Goal: Task Accomplishment & Management: Use online tool/utility

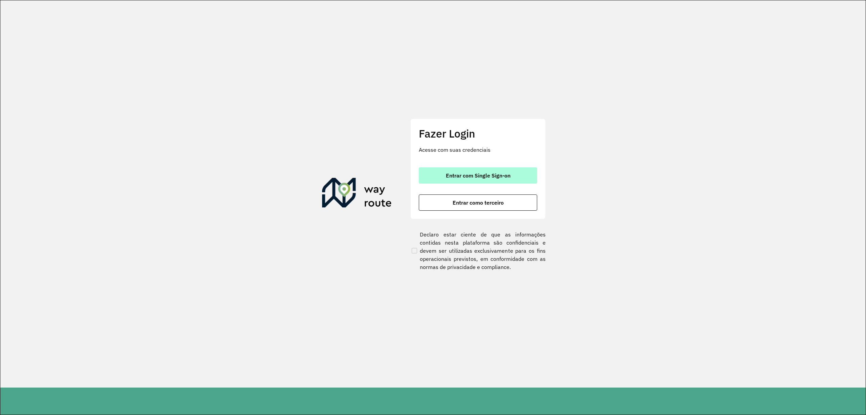
click at [480, 174] on span "Entrar com Single Sign-on" at bounding box center [478, 175] width 65 height 5
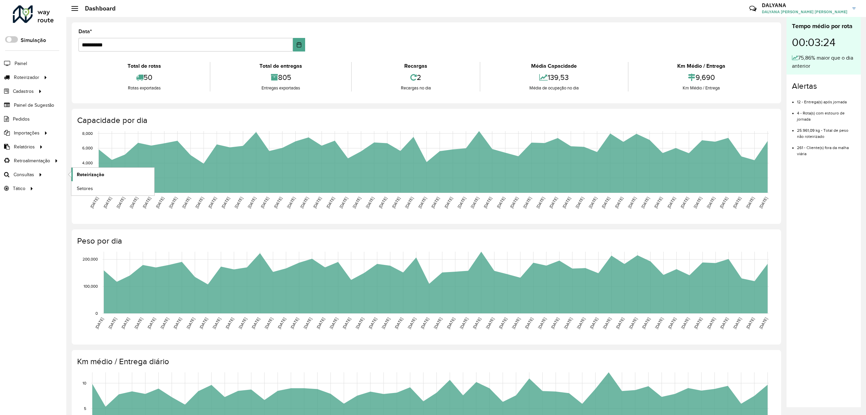
click at [93, 172] on span "Roteirização" at bounding box center [90, 174] width 27 height 7
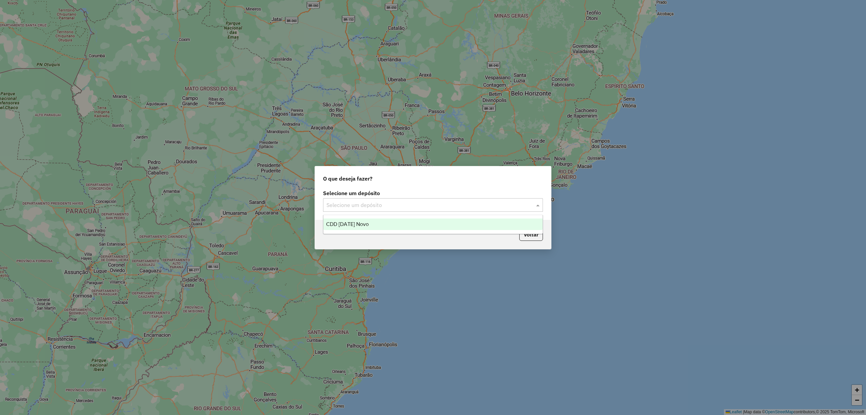
click at [451, 205] on input "text" at bounding box center [427, 205] width 200 height 8
click at [376, 225] on div "CDD [DATE] Novo" at bounding box center [432, 224] width 219 height 12
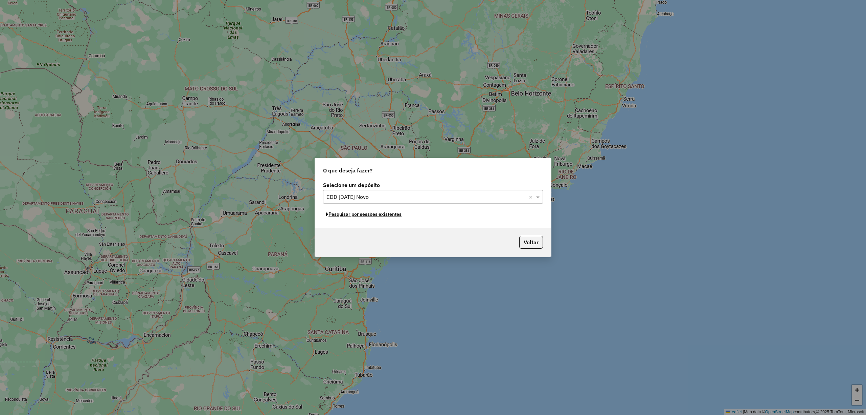
click at [331, 214] on button "Pesquisar por sessões existentes" at bounding box center [364, 214] width 82 height 10
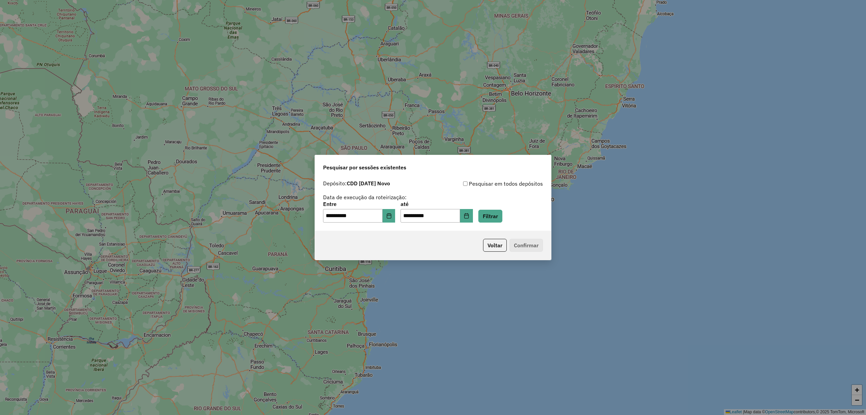
click at [516, 215] on div "**********" at bounding box center [433, 211] width 220 height 21
click at [502, 216] on button "Filtrar" at bounding box center [490, 215] width 24 height 13
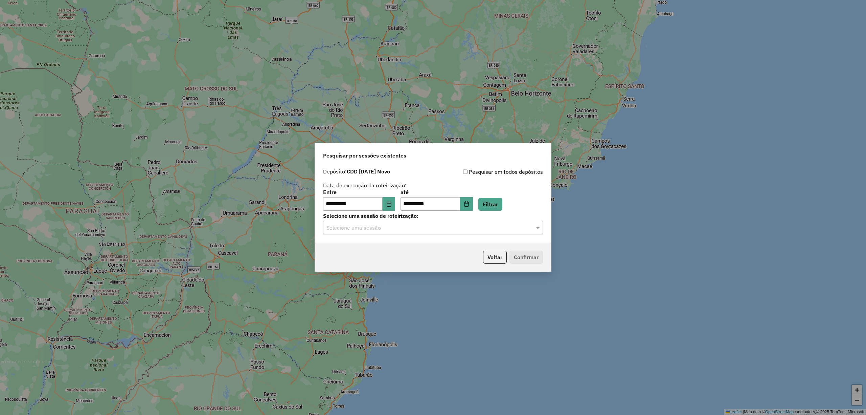
click at [435, 231] on input "text" at bounding box center [427, 228] width 200 height 8
click at [409, 247] on div "1285583 - 30/09/2025 18:58" at bounding box center [432, 247] width 219 height 12
click at [529, 256] on button "Confirmar" at bounding box center [526, 256] width 33 height 13
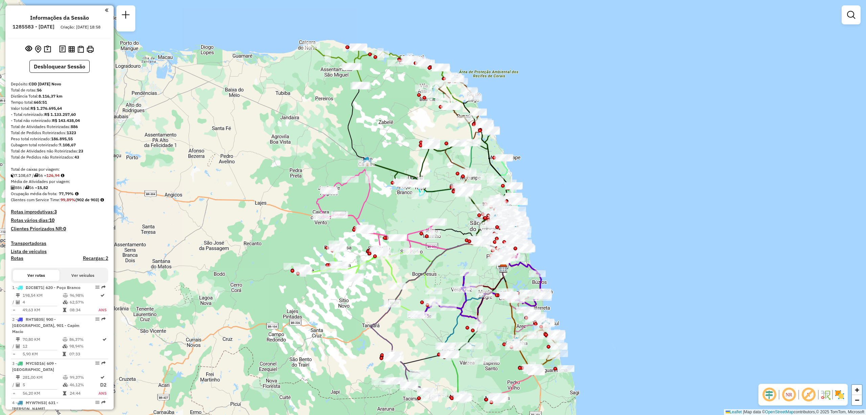
drag, startPoint x: 500, startPoint y: 148, endPoint x: 570, endPoint y: 209, distance: 93.1
click at [570, 209] on div "Janela de atendimento Grade de atendimento Capacidade Transportadoras Veículos …" at bounding box center [433, 207] width 866 height 415
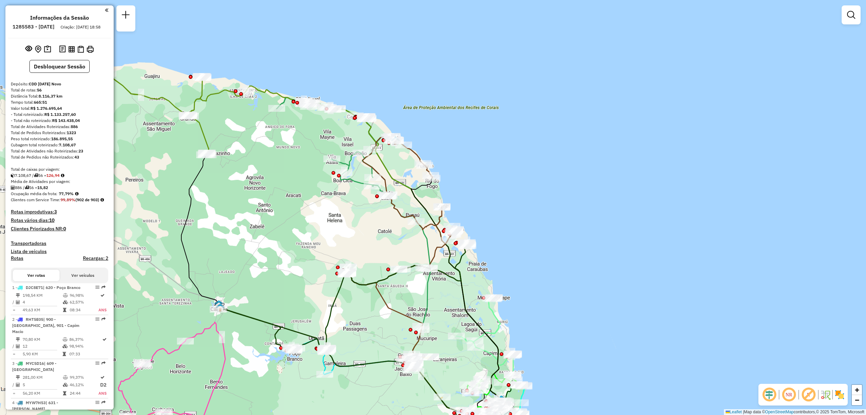
drag, startPoint x: 366, startPoint y: 88, endPoint x: 316, endPoint y: 192, distance: 115.3
click at [316, 192] on div "Janela de atendimento Grade de atendimento Capacidade Transportadoras Veículos …" at bounding box center [433, 207] width 866 height 415
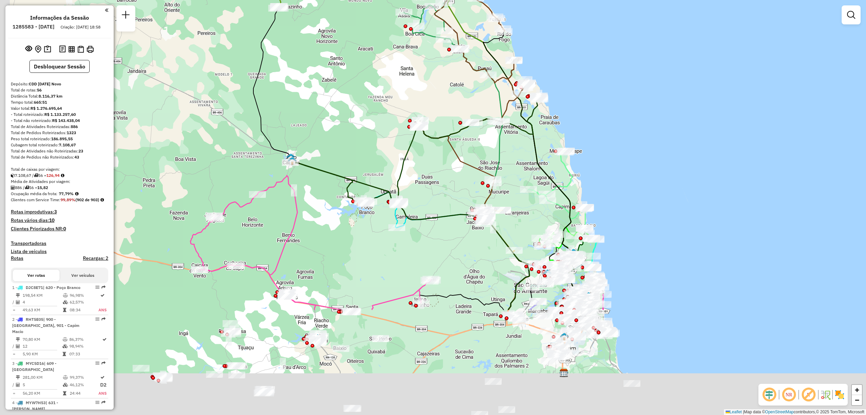
drag, startPoint x: 285, startPoint y: 255, endPoint x: 360, endPoint y: 105, distance: 168.1
click at [360, 105] on div "Janela de atendimento Grade de atendimento Capacidade Transportadoras Veículos …" at bounding box center [433, 207] width 866 height 415
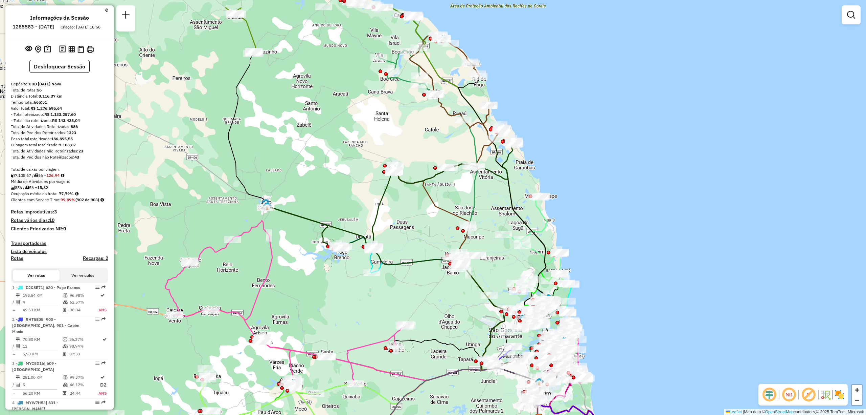
drag, startPoint x: 650, startPoint y: 113, endPoint x: 614, endPoint y: 114, distance: 35.5
click at [614, 118] on div "Janela de atendimento Grade de atendimento Capacidade Transportadoras Veículos …" at bounding box center [433, 207] width 866 height 415
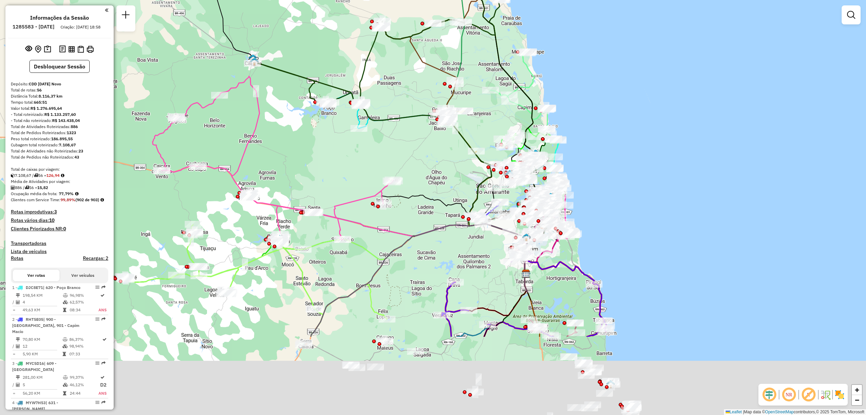
drag, startPoint x: 670, startPoint y: 296, endPoint x: 665, endPoint y: 99, distance: 197.0
click at [664, 102] on div "Janela de atendimento Grade de atendimento Capacidade Transportadoras Veículos …" at bounding box center [433, 207] width 866 height 415
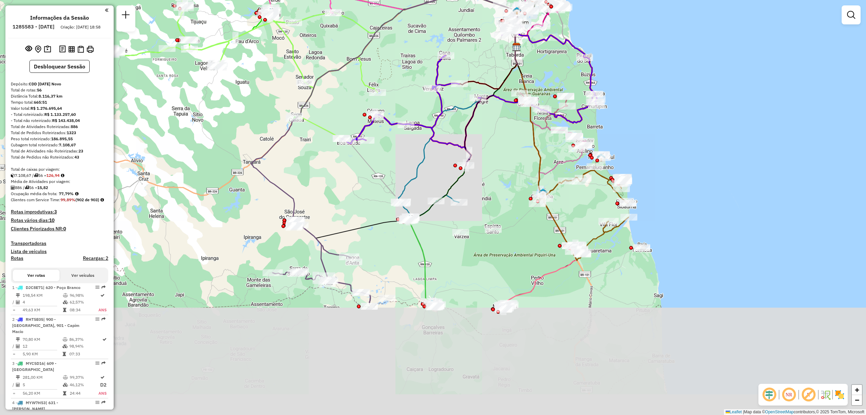
drag, startPoint x: 676, startPoint y: 321, endPoint x: 667, endPoint y: 161, distance: 160.3
click at [667, 164] on div "Janela de atendimento Grade de atendimento Capacidade Transportadoras Veículos …" at bounding box center [433, 207] width 866 height 415
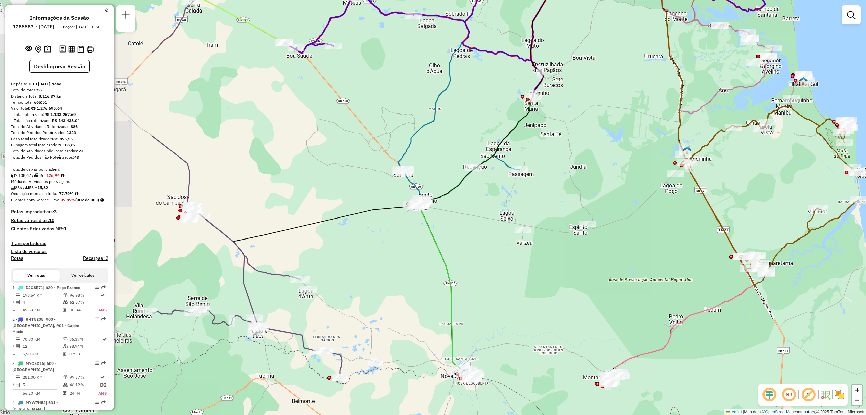
drag, startPoint x: 403, startPoint y: 207, endPoint x: 642, endPoint y: 238, distance: 240.8
click at [642, 238] on div "Janela de atendimento Grade de atendimento Capacidade Transportadoras Veículos …" at bounding box center [433, 207] width 866 height 415
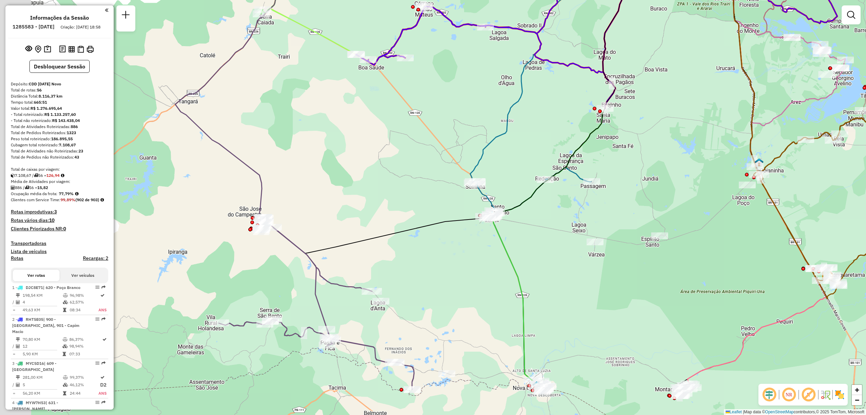
drag, startPoint x: 485, startPoint y: 268, endPoint x: 554, endPoint y: 275, distance: 69.1
click at [554, 275] on div "Janela de atendimento Grade de atendimento Capacidade Transportadoras Veículos …" at bounding box center [433, 207] width 866 height 415
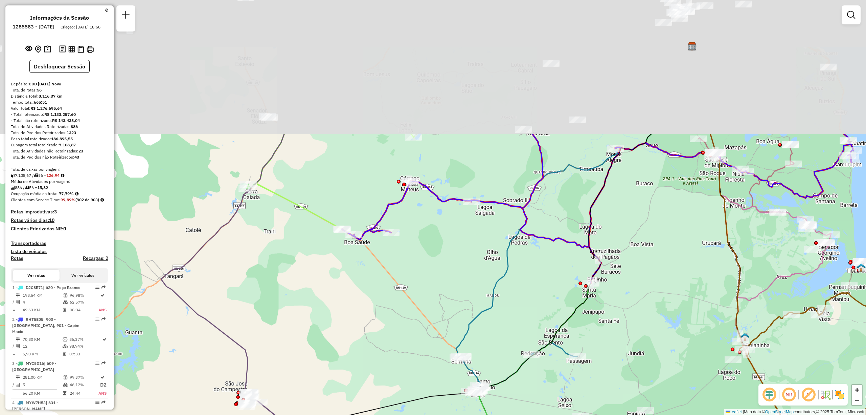
drag, startPoint x: 392, startPoint y: 120, endPoint x: 374, endPoint y: 309, distance: 189.3
click at [374, 309] on div "Janela de atendimento Grade de atendimento Capacidade Transportadoras Veículos …" at bounding box center [433, 207] width 866 height 415
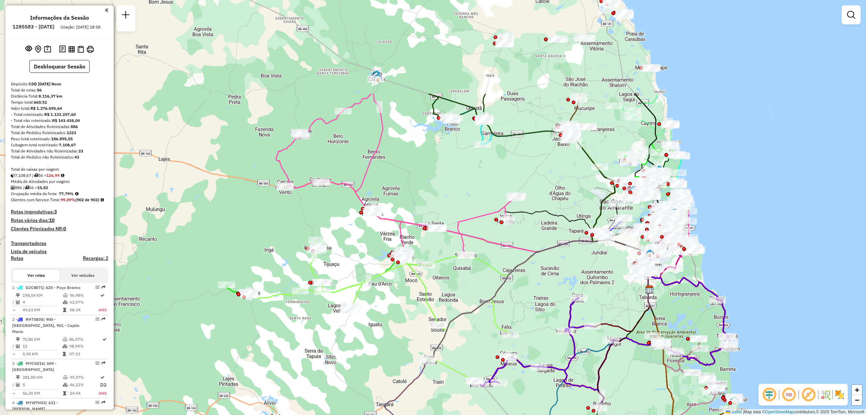
drag, startPoint x: 275, startPoint y: 167, endPoint x: 372, endPoint y: 302, distance: 166.5
click at [372, 302] on div "Janela de atendimento Grade de atendimento Capacidade Transportadoras Veículos …" at bounding box center [433, 207] width 866 height 415
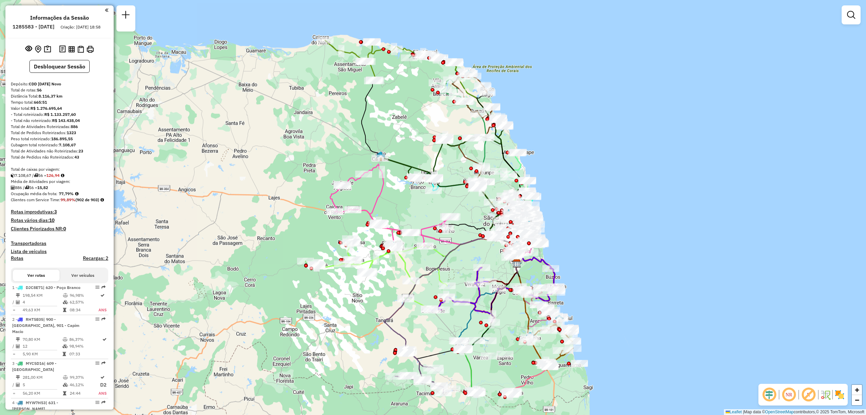
drag, startPoint x: 363, startPoint y: 279, endPoint x: 325, endPoint y: 332, distance: 64.9
click at [325, 332] on div "Janela de atendimento Grade de atendimento Capacidade Transportadoras Veículos …" at bounding box center [433, 207] width 866 height 415
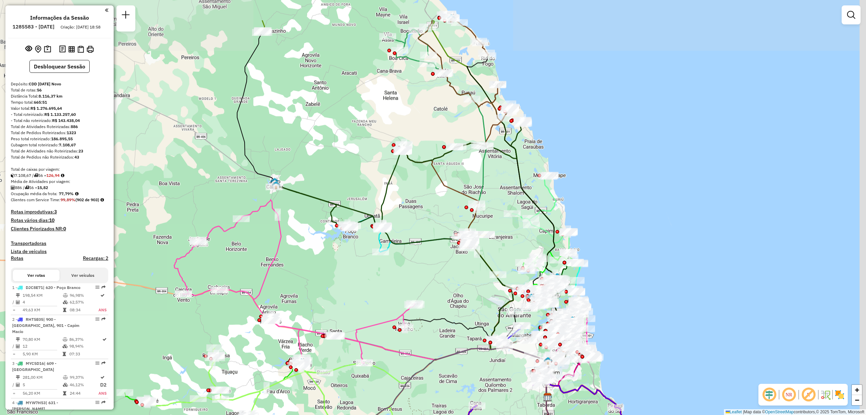
drag, startPoint x: 447, startPoint y: 176, endPoint x: 433, endPoint y: 229, distance: 54.8
click at [433, 229] on div "Janela de atendimento Grade de atendimento Capacidade Transportadoras Veículos …" at bounding box center [433, 207] width 866 height 415
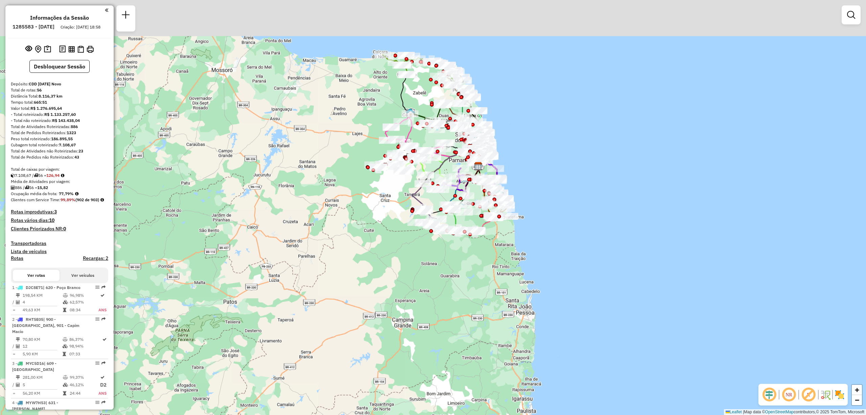
drag, startPoint x: 427, startPoint y: 37, endPoint x: 405, endPoint y: 81, distance: 48.3
click at [405, 78] on div at bounding box center [407, 74] width 20 height 7
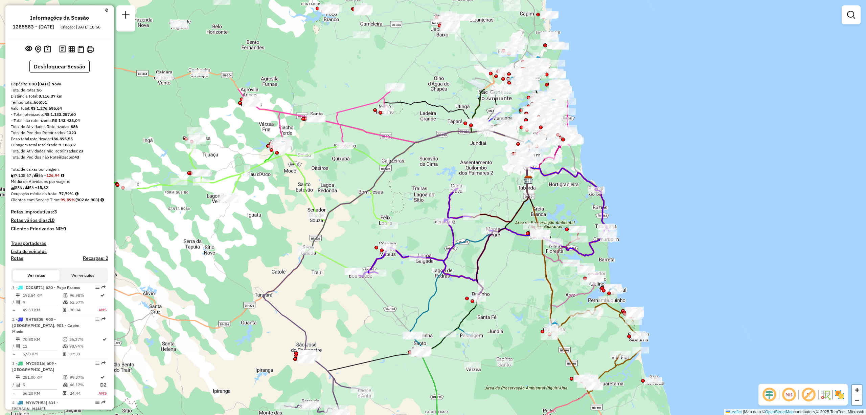
drag, startPoint x: 375, startPoint y: 47, endPoint x: 398, endPoint y: 177, distance: 132.6
click at [398, 177] on div "Janela de atendimento Grade de atendimento Capacidade Transportadoras Veículos …" at bounding box center [433, 207] width 866 height 415
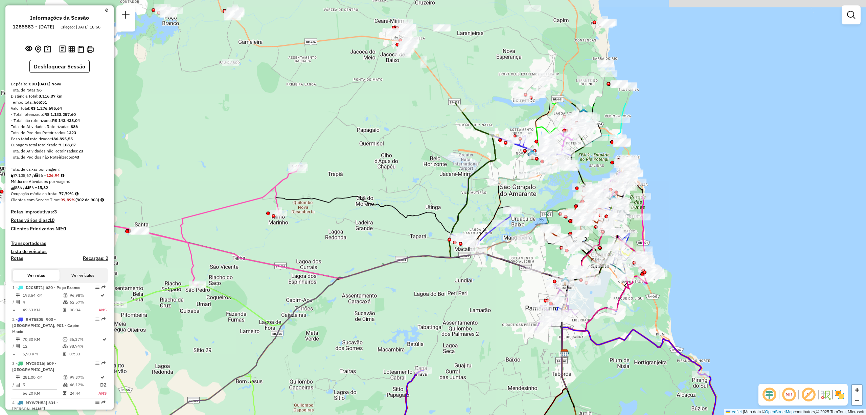
drag, startPoint x: 649, startPoint y: 168, endPoint x: 650, endPoint y: 313, distance: 144.5
click at [650, 313] on div "Janela de atendimento Grade de atendimento Capacidade Transportadoras Veículos …" at bounding box center [433, 207] width 866 height 415
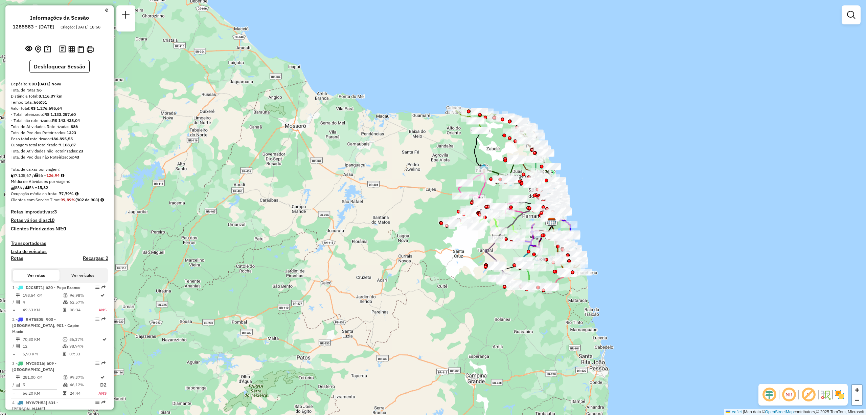
drag, startPoint x: 479, startPoint y: 135, endPoint x: 422, endPoint y: 155, distance: 60.6
click at [422, 155] on div "Janela de atendimento Grade de atendimento Capacidade Transportadoras Veículos …" at bounding box center [433, 207] width 866 height 415
